Goal: Information Seeking & Learning: Find specific fact

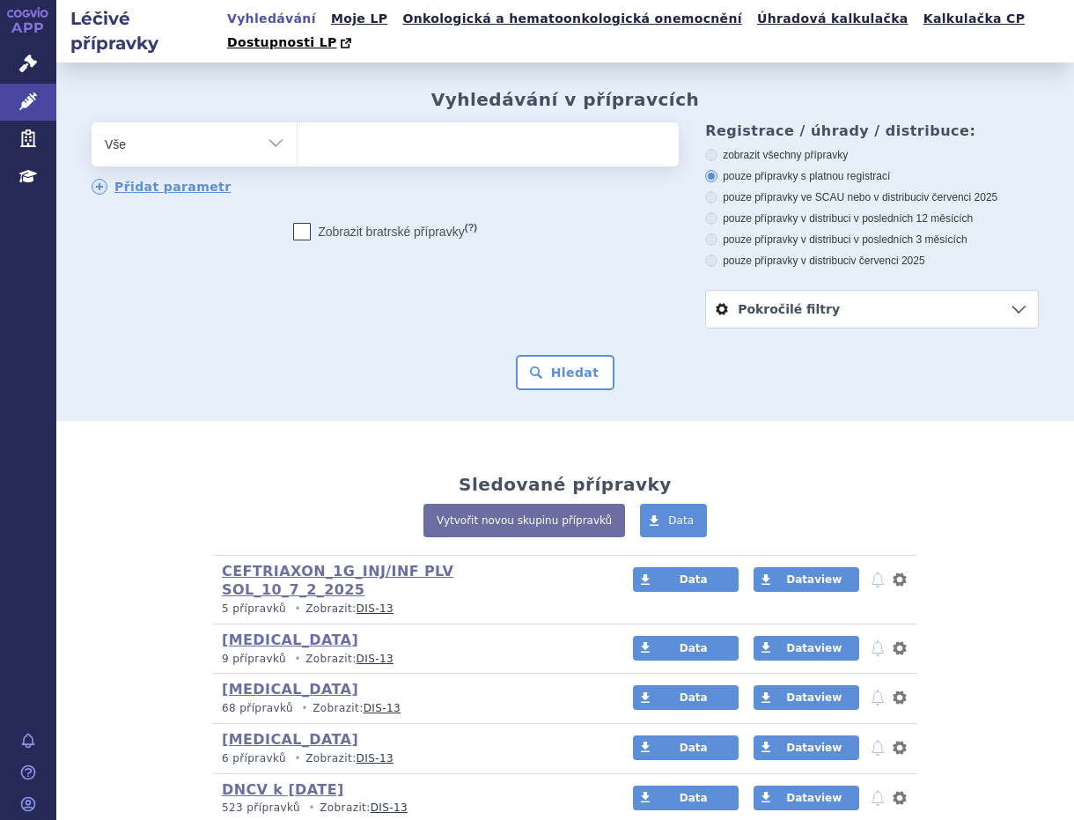
click at [439, 122] on ul at bounding box center [485, 140] width 375 height 37
click at [298, 122] on select at bounding box center [297, 144] width 1 height 44
type input "au"
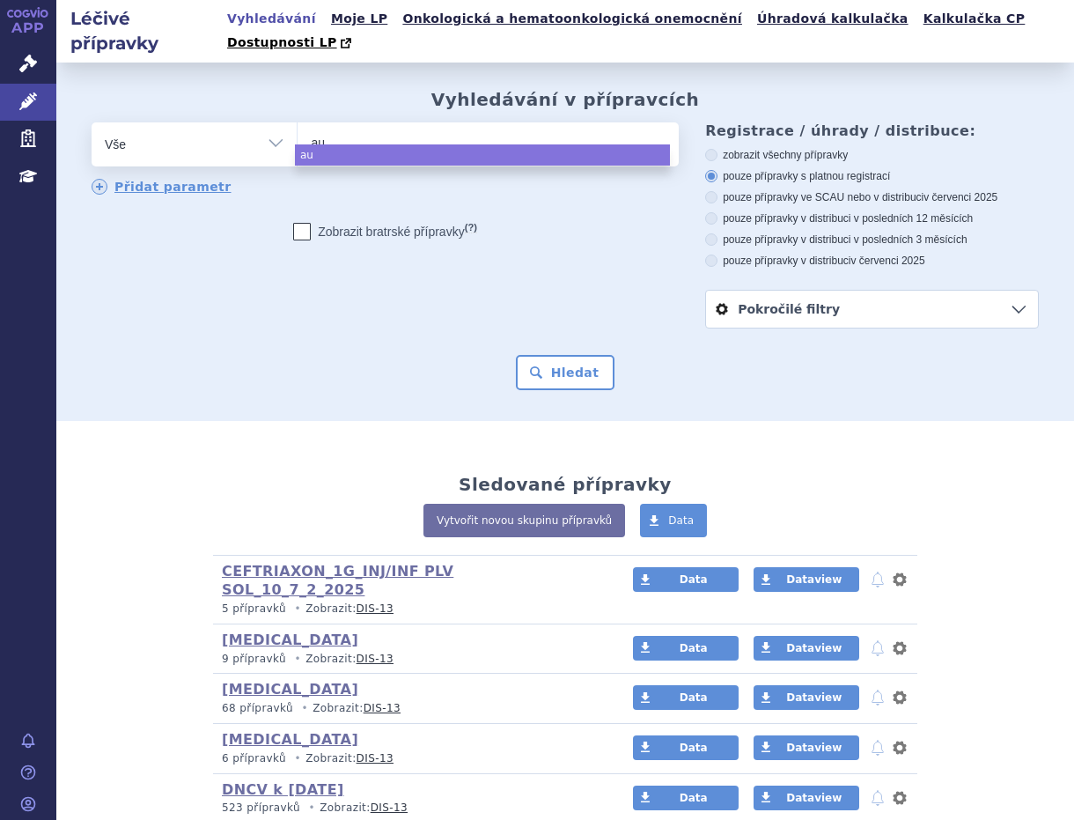
type input "aub"
type input "auba"
type input "aubag"
type input "aubagi"
type input "aubagio"
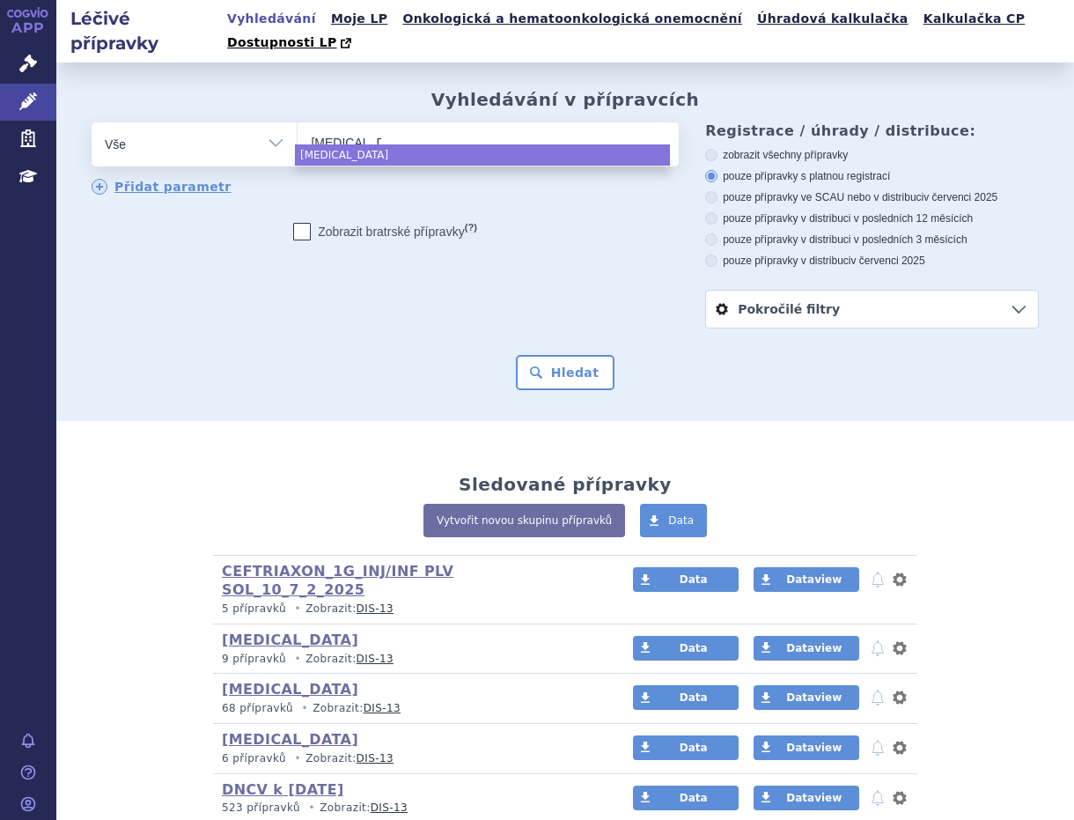
select select "aubagio"
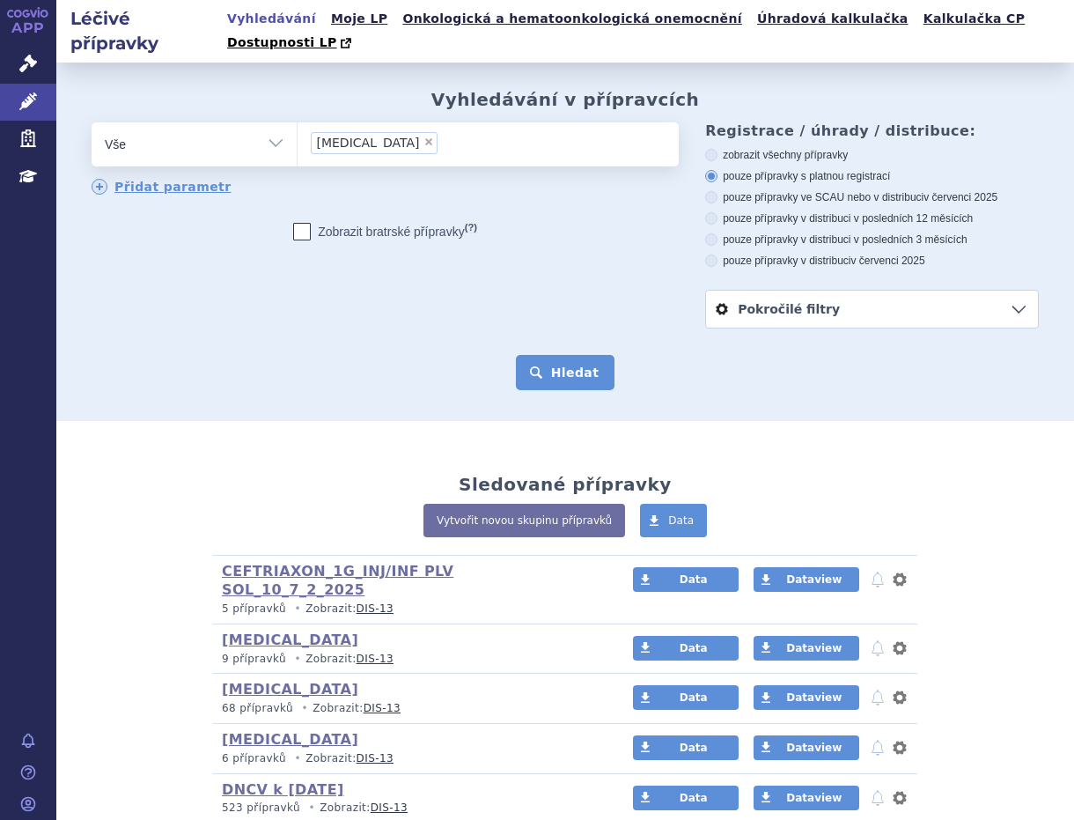
click at [564, 355] on button "Hledat" at bounding box center [566, 372] width 100 height 35
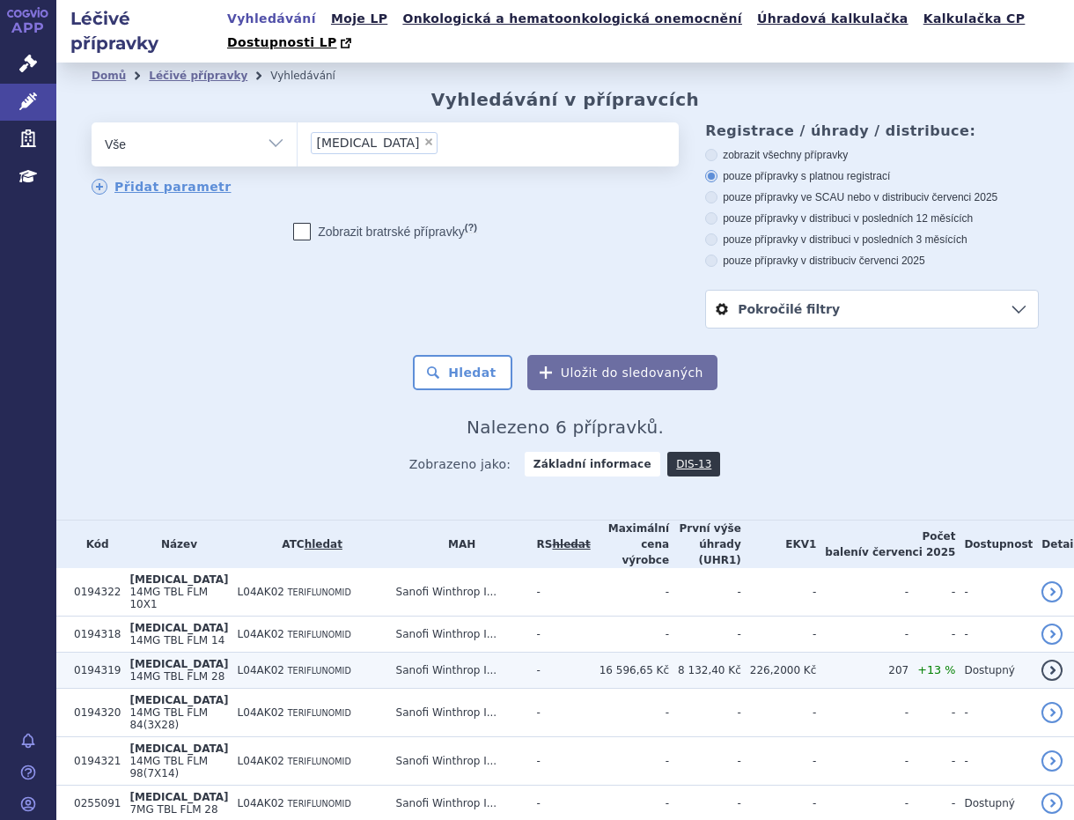
click at [225, 652] on td "AUBAGIO 14MG TBL FLM 28" at bounding box center [174, 670] width 107 height 36
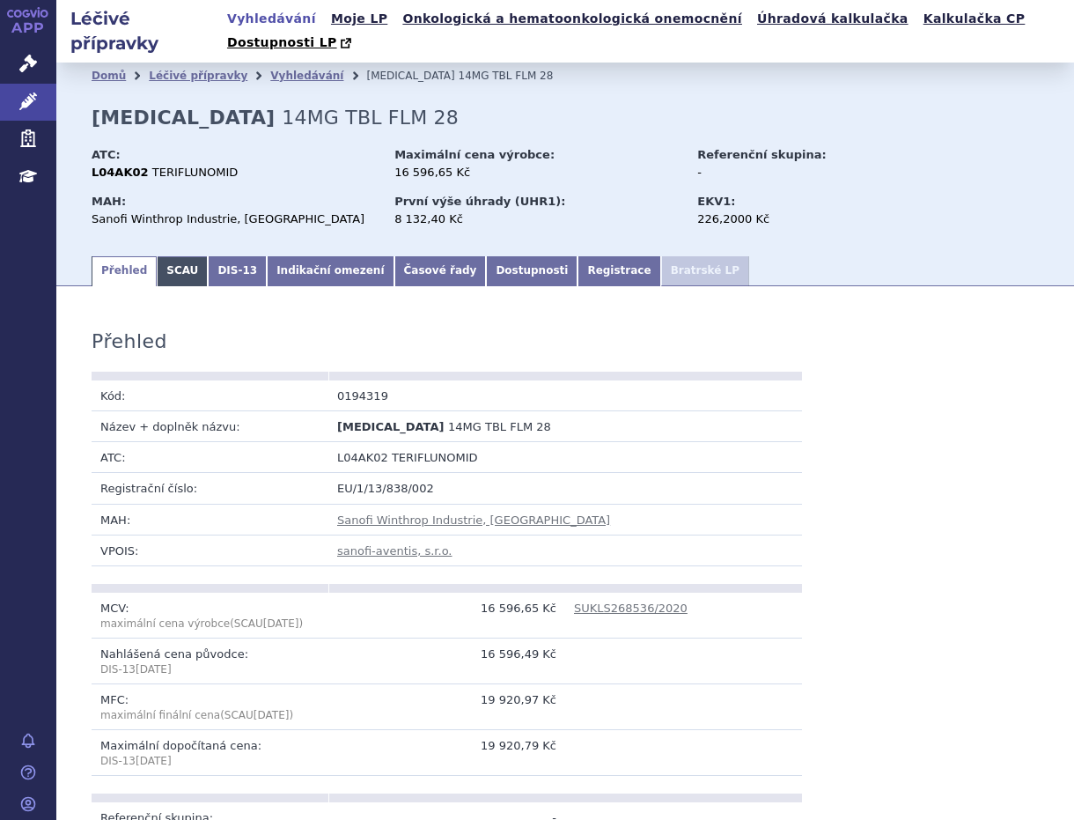
click at [178, 256] on link "SCAU" at bounding box center [182, 271] width 51 height 30
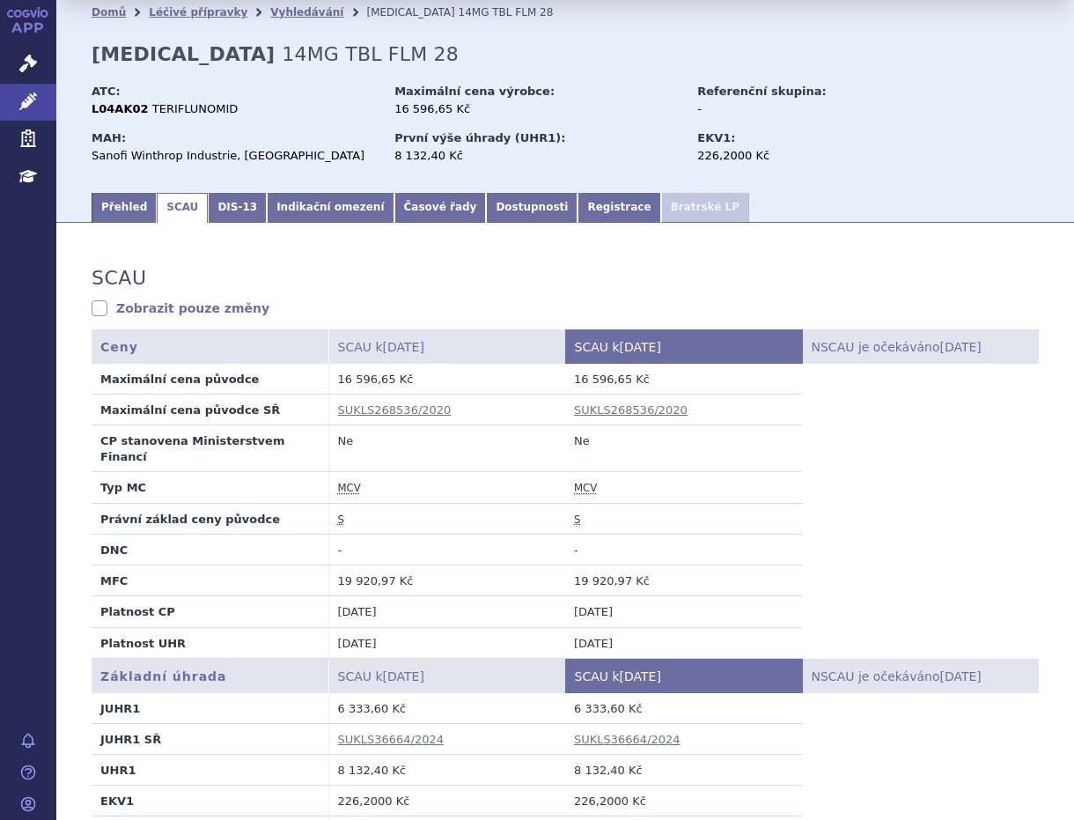
scroll to position [98, 0]
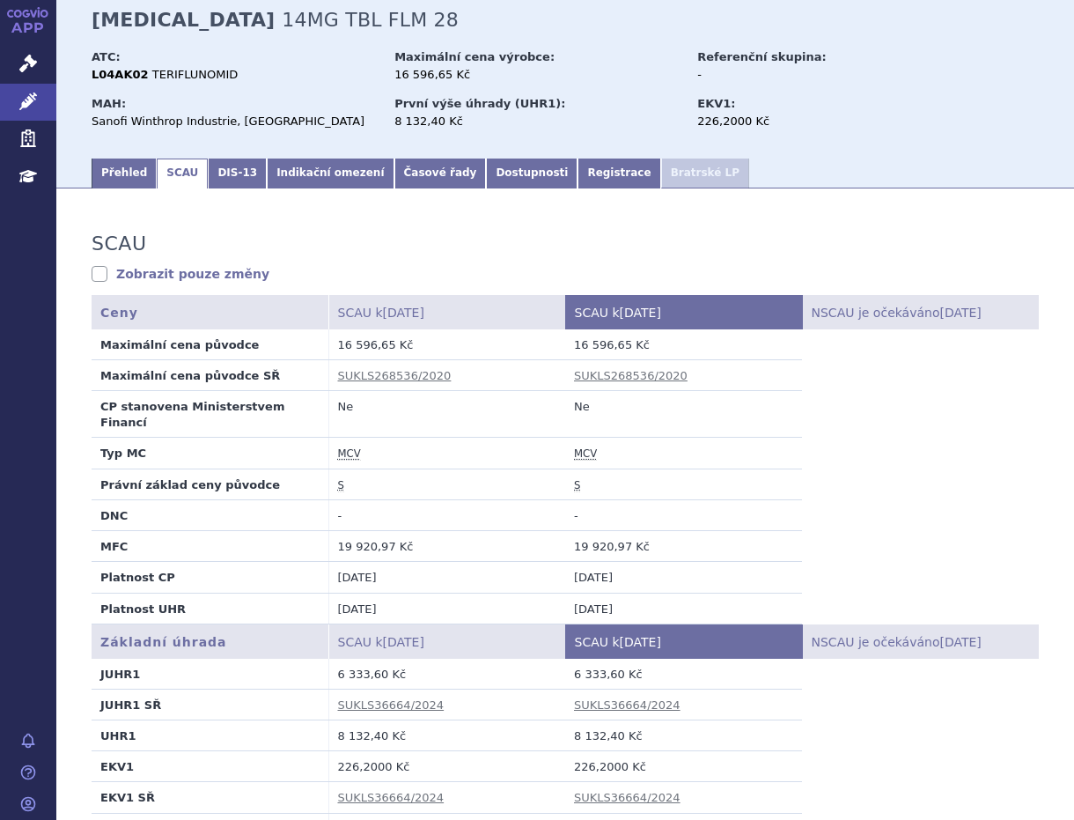
click at [984, 456] on table "Ceny SCAU k 01.07.2025 SCAU k 01.08.2025 NSCAU je očekáváno 20.08.2025 Maximáln…" at bounding box center [565, 459] width 947 height 329
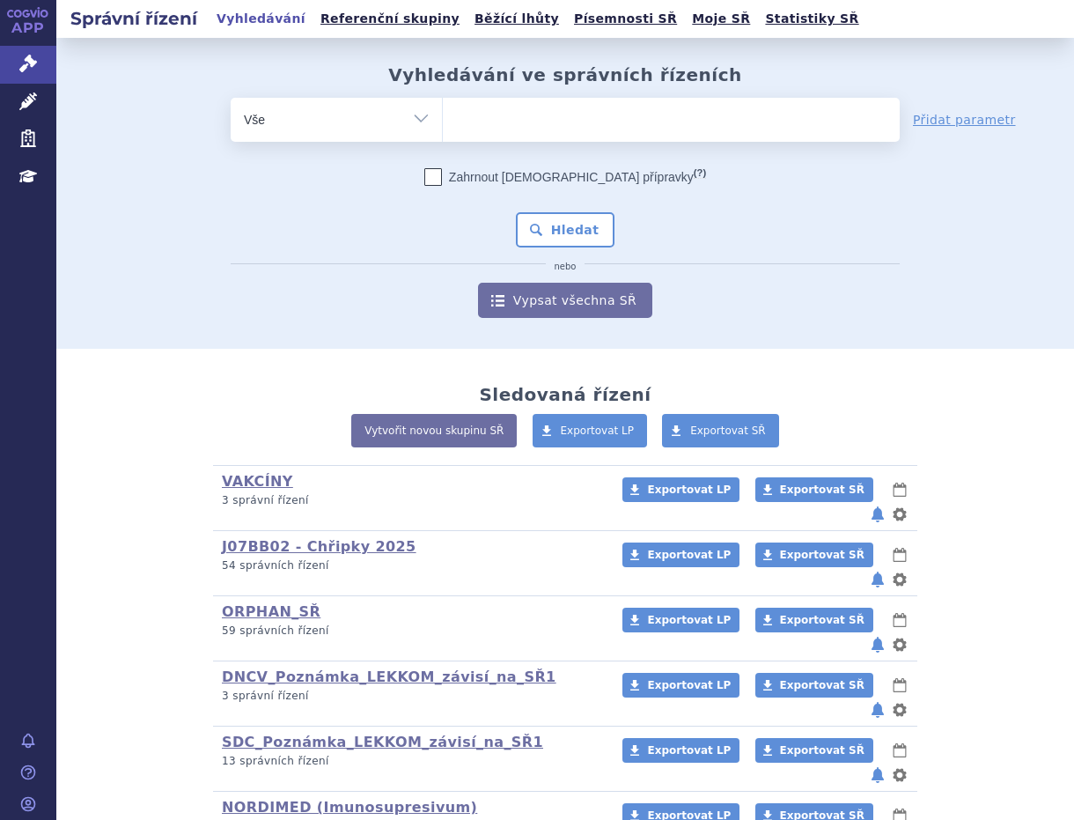
click at [491, 116] on ul at bounding box center [671, 116] width 457 height 37
click at [443, 116] on select at bounding box center [442, 119] width 1 height 44
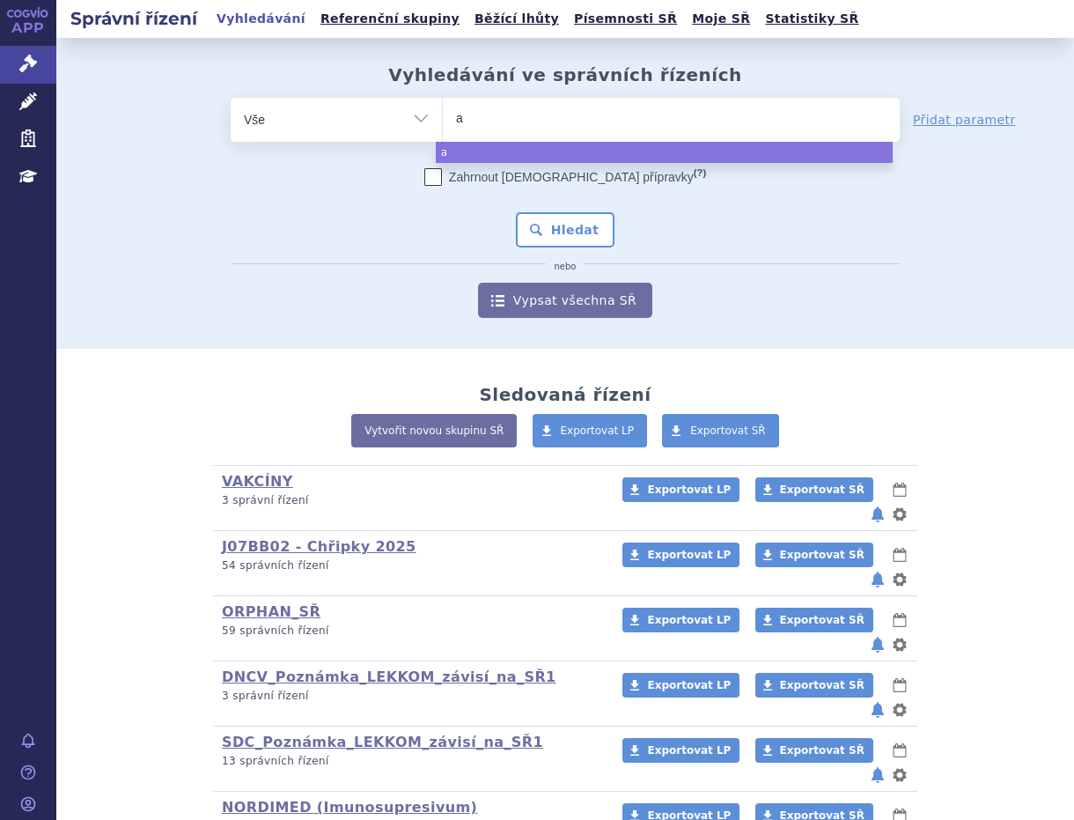
type input "au"
type input "aub"
type input "auba"
type input "aubag"
type input "aubagi"
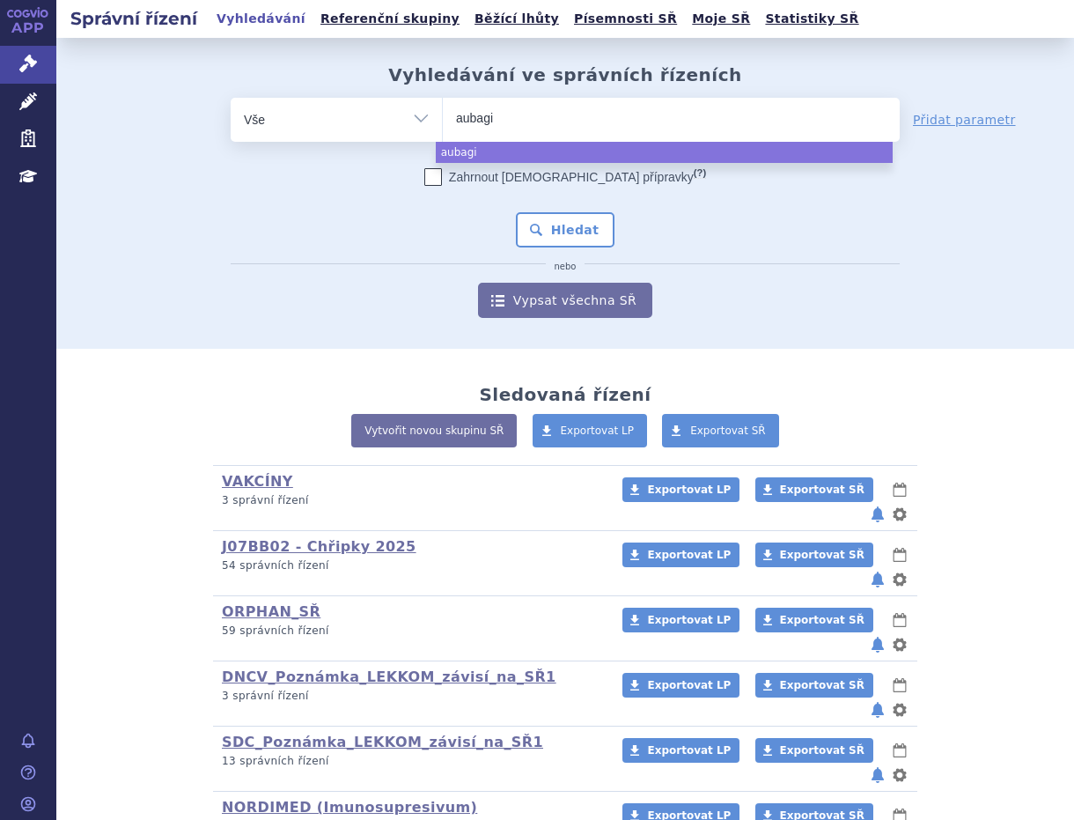
type input "aubagio"
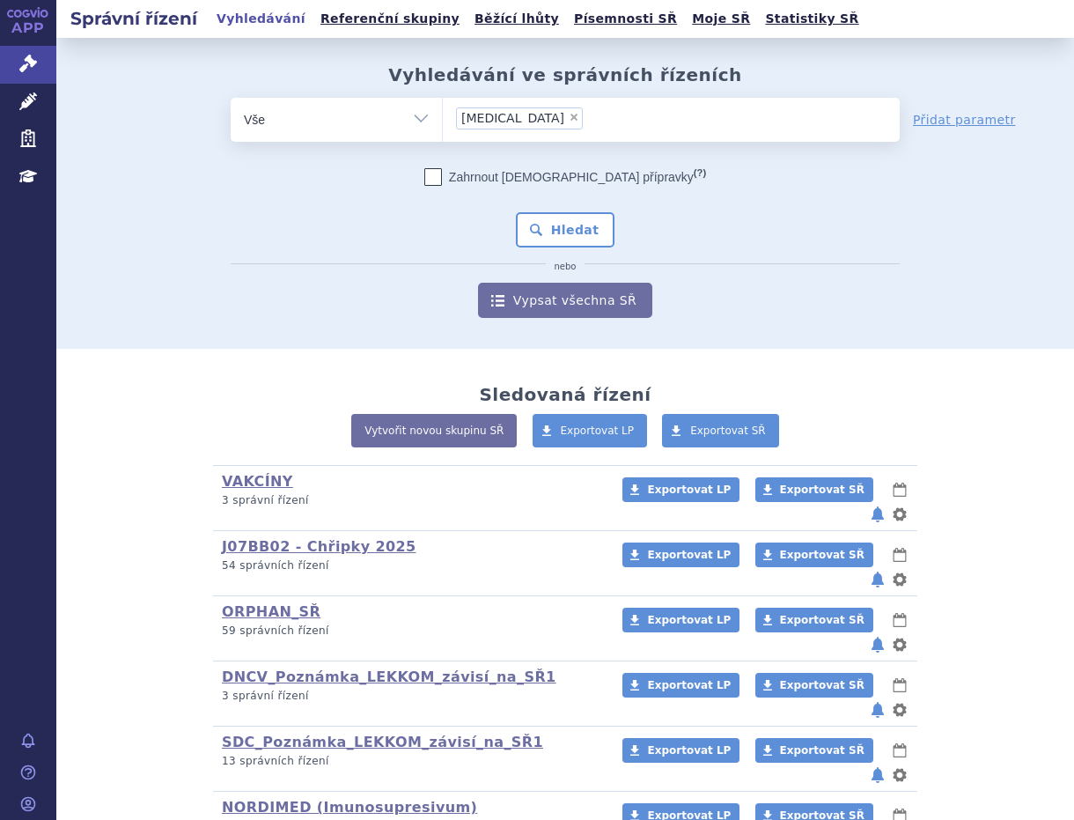
select select "aubagio"
click at [587, 238] on button "Hledat" at bounding box center [566, 229] width 100 height 35
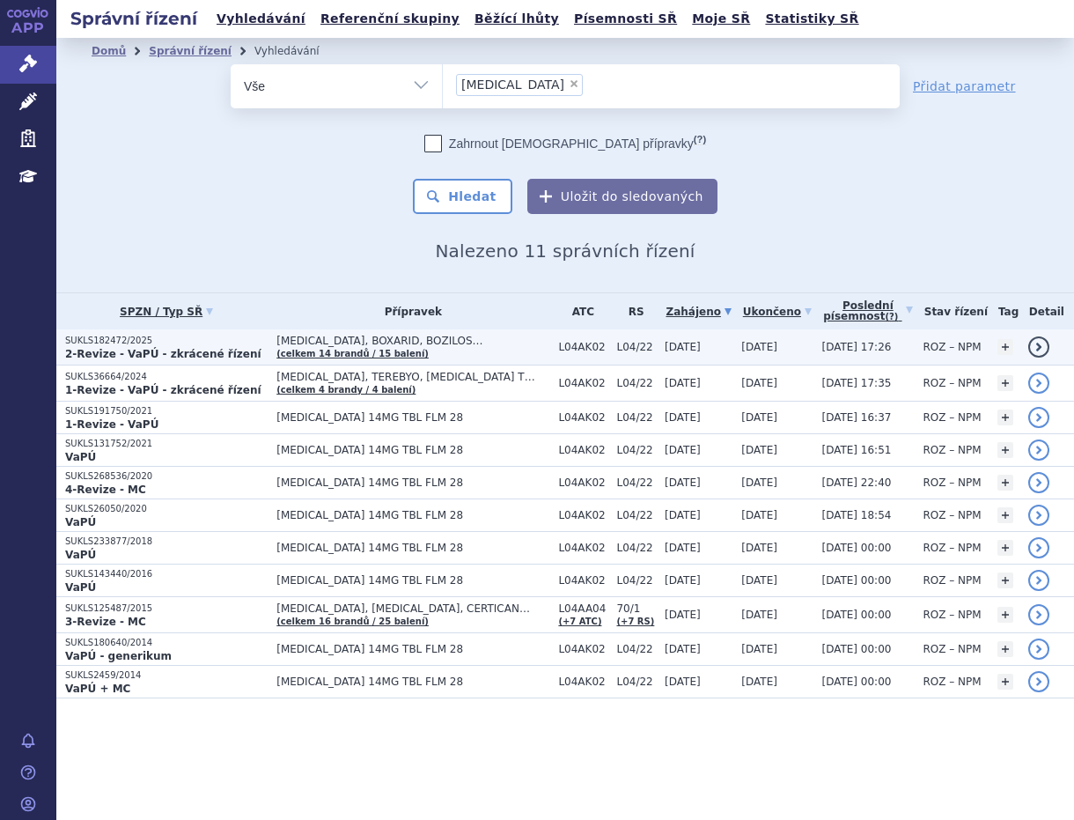
click at [289, 335] on span "[MEDICAL_DATA], BOXARID, BOZILOS…" at bounding box center [408, 341] width 264 height 12
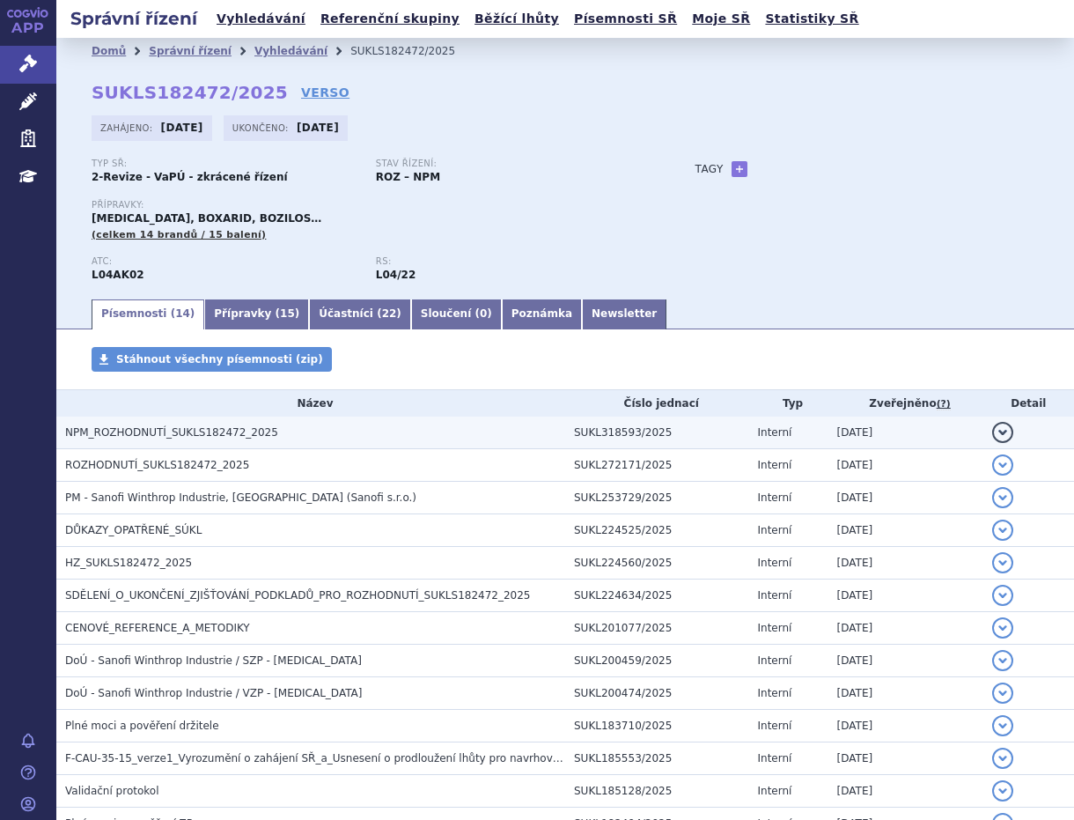
click at [151, 432] on span "NPM_ROZHODNUTÍ_SUKLS182472_2025" at bounding box center [171, 432] width 213 height 12
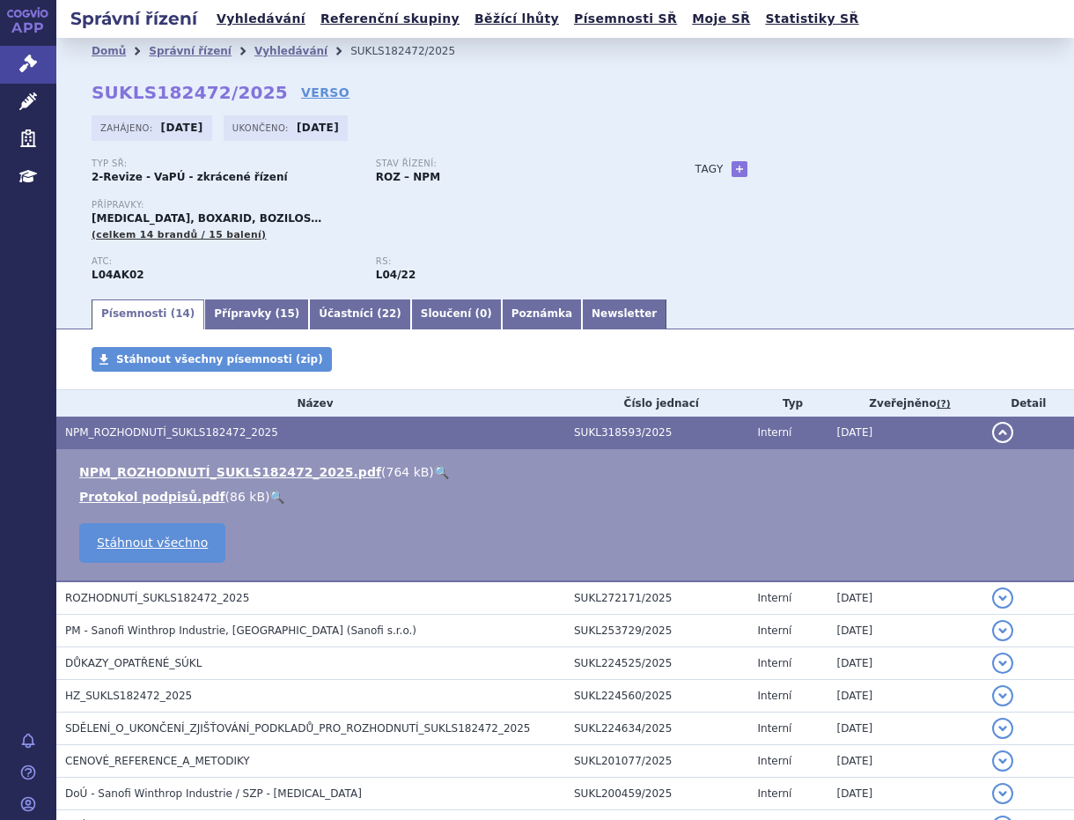
click at [434, 474] on link "🔍" at bounding box center [441, 472] width 15 height 14
